Goal: Information Seeking & Learning: Find specific page/section

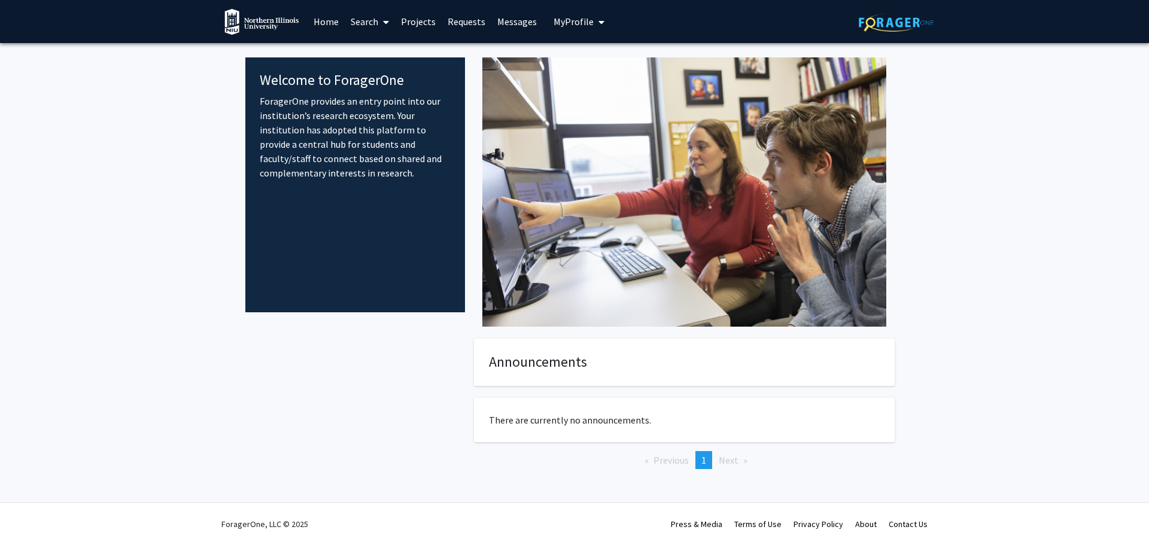
click at [411, 20] on link "Projects" at bounding box center [418, 22] width 47 height 42
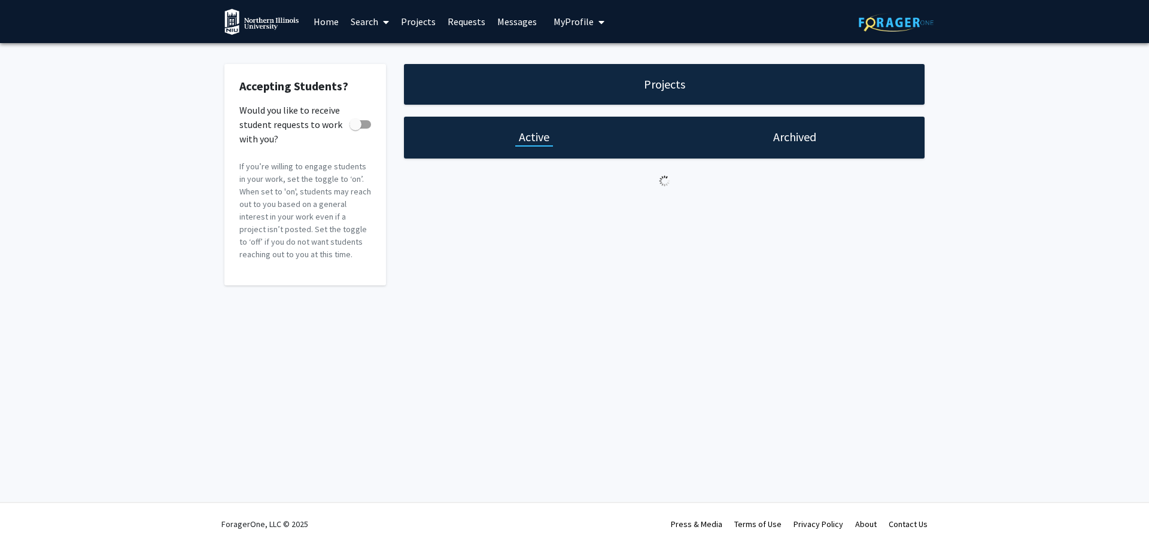
checkbox input "true"
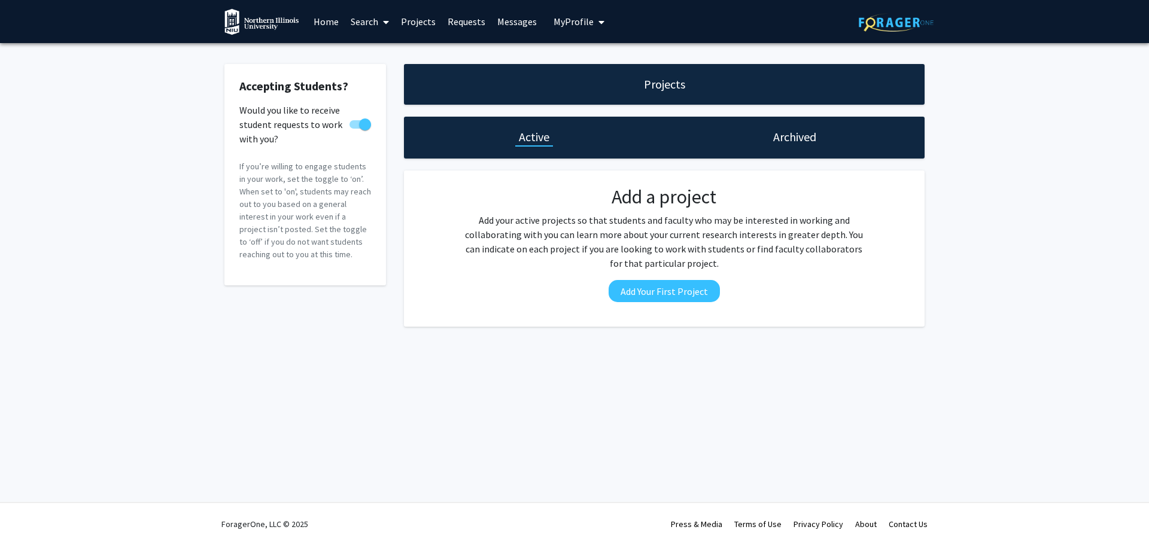
click at [361, 17] on link "Search" at bounding box center [370, 22] width 50 height 42
click at [366, 51] on span "Faculty/Staff" at bounding box center [389, 55] width 88 height 24
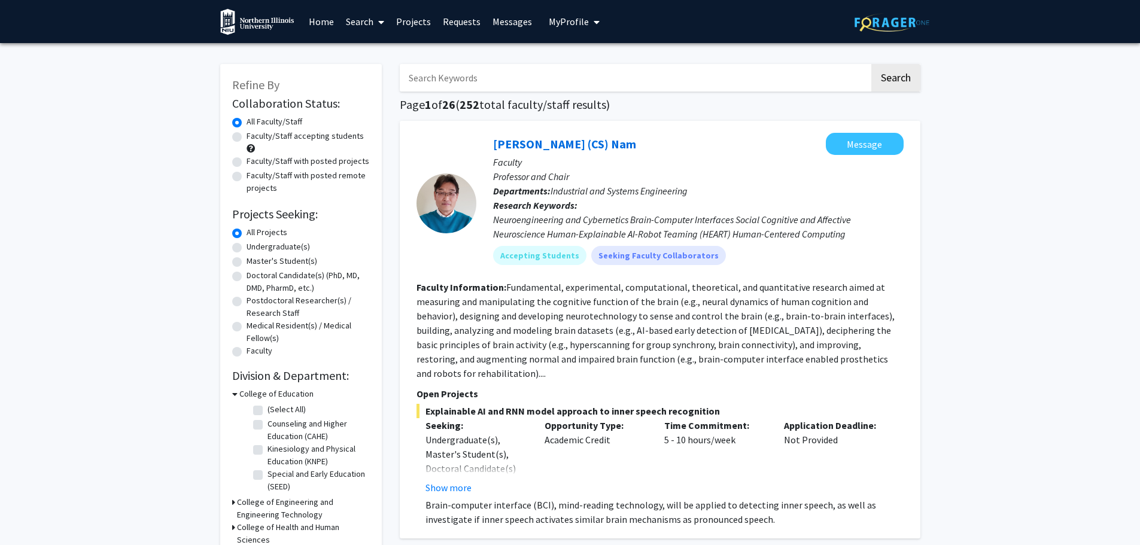
click at [247, 135] on label "Faculty/Staff accepting students" at bounding box center [305, 136] width 117 height 13
click at [247, 135] on input "Faculty/Staff accepting students" at bounding box center [251, 134] width 8 height 8
radio input "true"
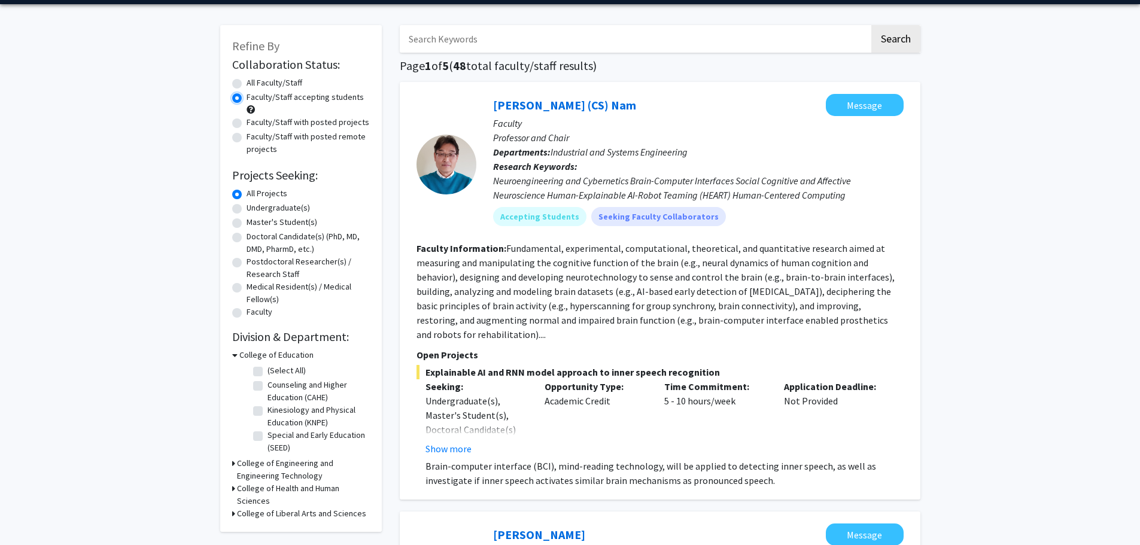
scroll to position [60, 0]
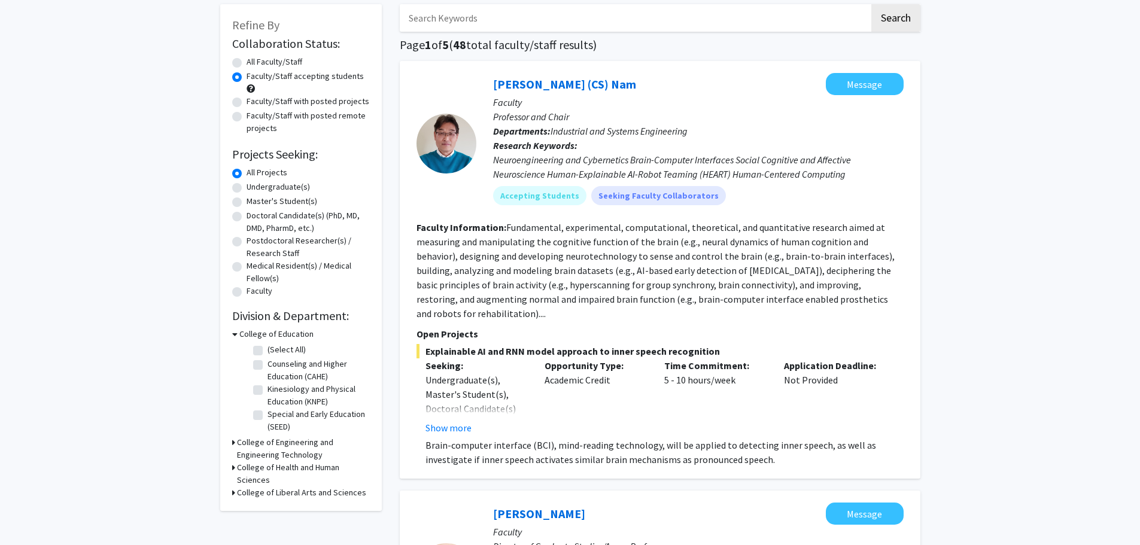
click at [247, 191] on label "Undergraduate(s)" at bounding box center [278, 187] width 63 height 13
click at [247, 188] on input "Undergraduate(s)" at bounding box center [251, 185] width 8 height 8
radio input "true"
